Goal: Task Accomplishment & Management: Manage account settings

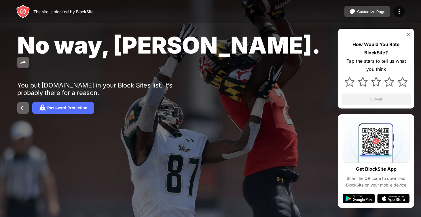
click at [380, 14] on div "Customize Page" at bounding box center [371, 12] width 28 height 4
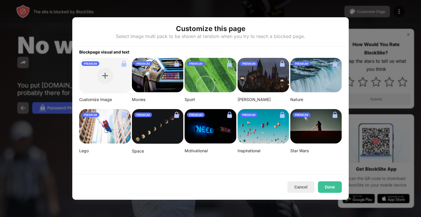
click at [317, 14] on div at bounding box center [210, 108] width 421 height 217
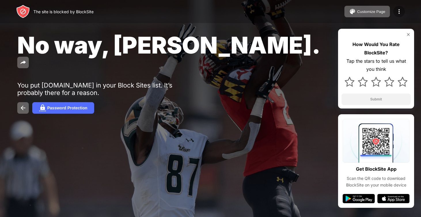
click at [396, 15] on img at bounding box center [399, 11] width 7 height 7
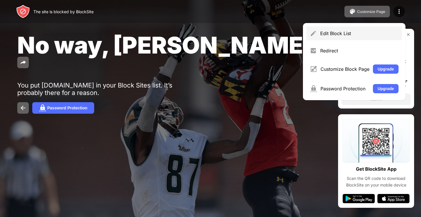
click at [343, 35] on div "Edit Block List" at bounding box center [359, 34] width 78 height 6
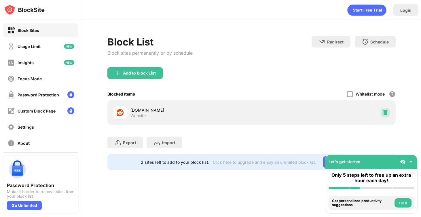
click at [384, 111] on img at bounding box center [385, 113] width 6 height 6
